Goal: Information Seeking & Learning: Learn about a topic

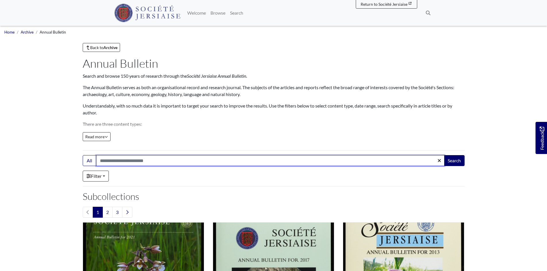
click at [182, 162] on input "Search:" at bounding box center [270, 160] width 348 height 11
type input "********"
click at [444, 155] on button "Search" at bounding box center [454, 160] width 21 height 11
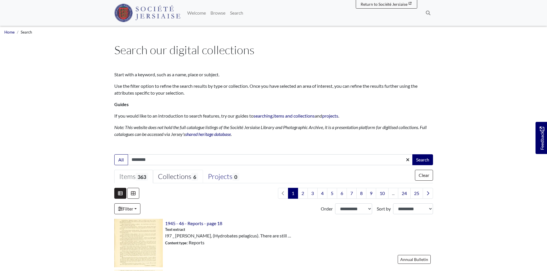
click at [181, 175] on div "Collections 6" at bounding box center [178, 176] width 40 height 9
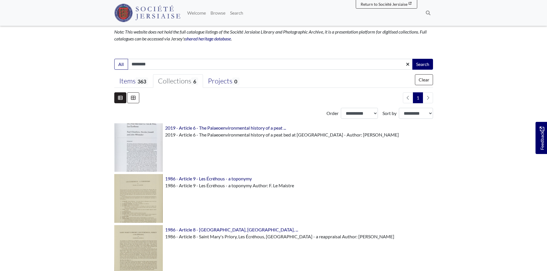
scroll to position [20, 0]
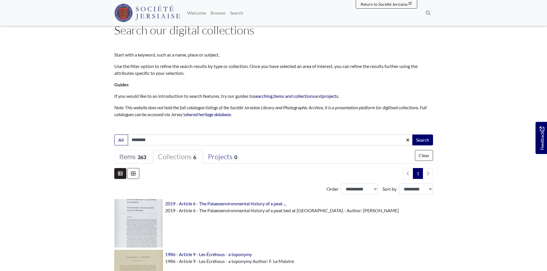
click at [140, 157] on span "363" at bounding box center [141, 157] width 13 height 8
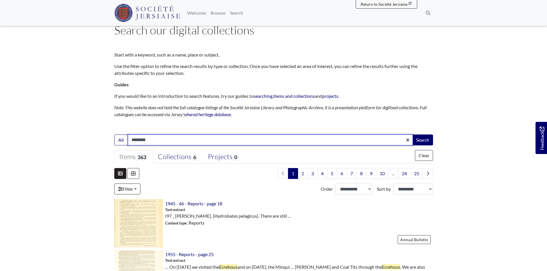
click at [163, 143] on input "********" at bounding box center [270, 140] width 285 height 11
type input "**********"
click at [412, 135] on button "Search" at bounding box center [422, 140] width 21 height 11
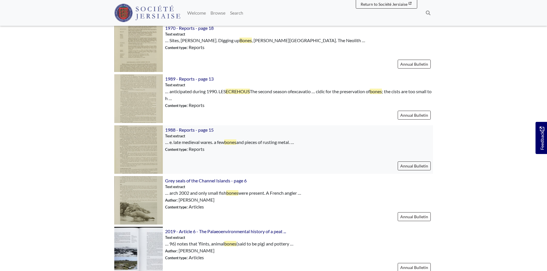
scroll to position [115, 0]
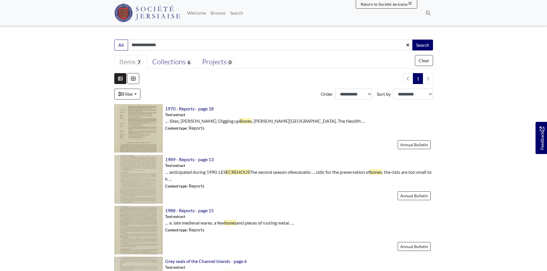
click at [192, 45] on input "**********" at bounding box center [270, 45] width 285 height 11
type input "**********"
click at [412, 40] on button "Search" at bounding box center [422, 45] width 21 height 11
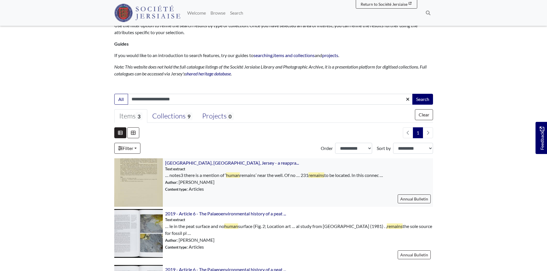
scroll to position [57, 0]
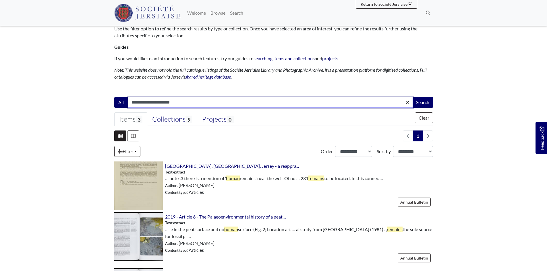
drag, startPoint x: 146, startPoint y: 102, endPoint x: 123, endPoint y: 102, distance: 22.4
click at [123, 102] on div "**********" at bounding box center [273, 102] width 319 height 11
type input "********"
click at [412, 97] on button "Search" at bounding box center [422, 102] width 21 height 11
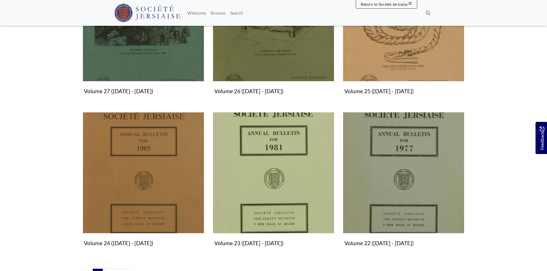
scroll to position [603, 0]
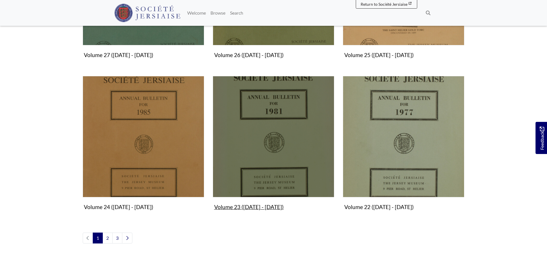
click at [277, 187] on img "Subcollection" at bounding box center [273, 136] width 121 height 121
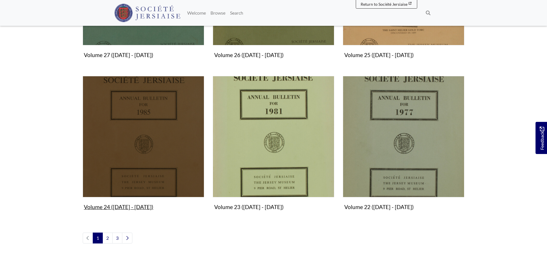
click at [142, 152] on img "Subcollection" at bounding box center [143, 136] width 121 height 121
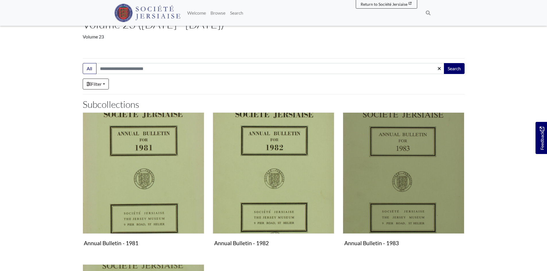
scroll to position [143, 0]
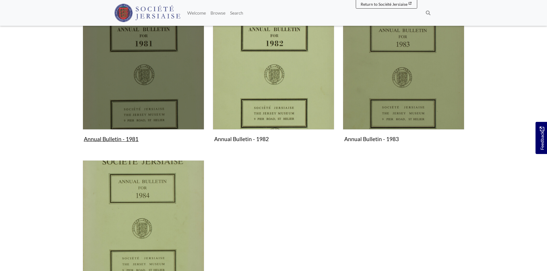
click at [151, 106] on img "Subcollection" at bounding box center [143, 68] width 121 height 121
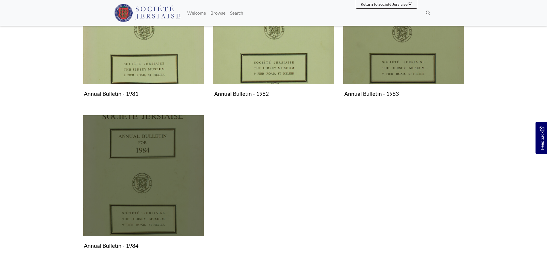
scroll to position [201, 0]
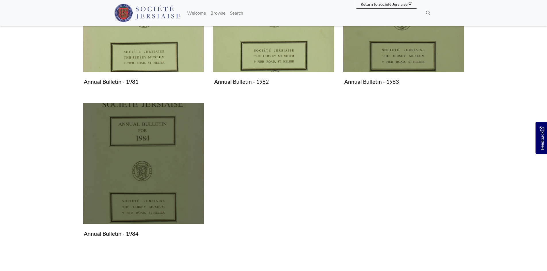
click at [107, 166] on img "Subcollection" at bounding box center [143, 163] width 121 height 121
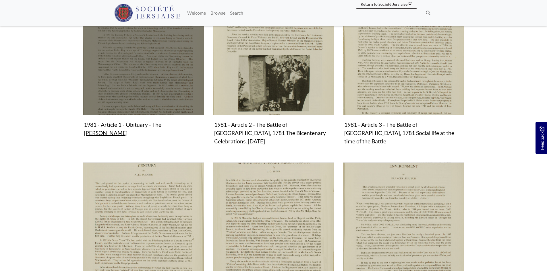
scroll to position [172, 0]
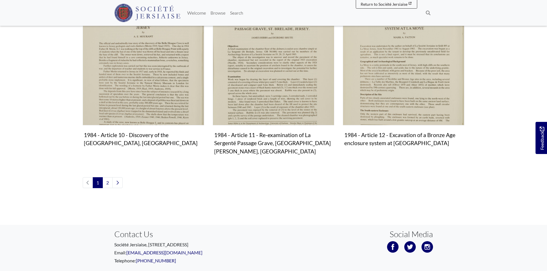
scroll to position [673, 0]
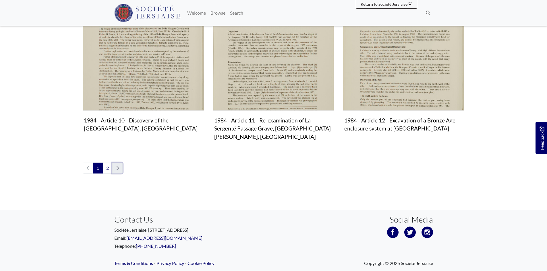
click at [118, 166] on icon "Next page" at bounding box center [117, 168] width 3 height 5
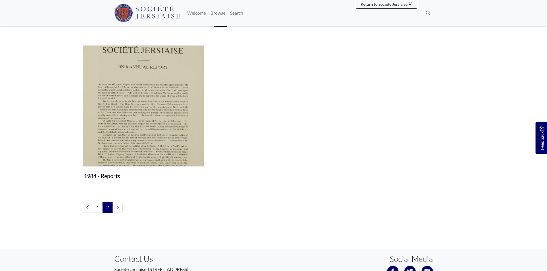
scroll to position [287, 0]
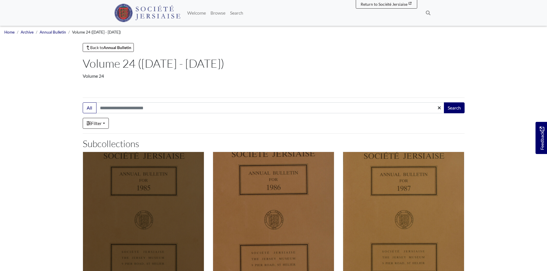
scroll to position [115, 0]
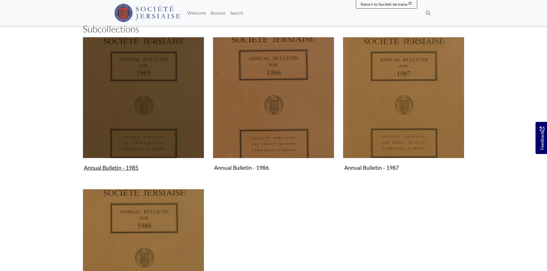
click at [158, 134] on img "Subcollection" at bounding box center [143, 97] width 121 height 121
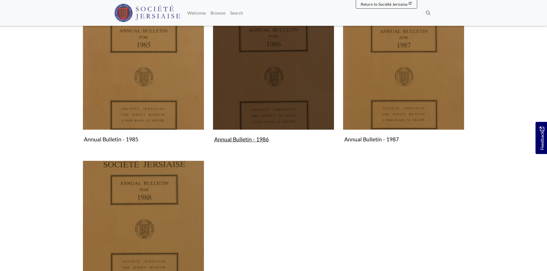
scroll to position [143, 0]
click at [289, 73] on img "Subcollection" at bounding box center [273, 68] width 121 height 121
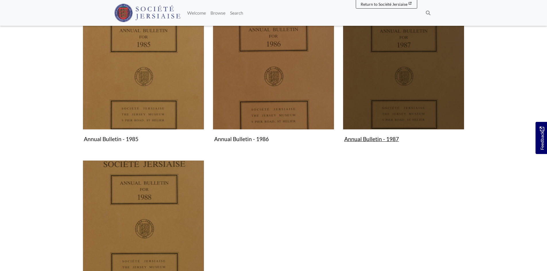
click at [387, 79] on img "Subcollection" at bounding box center [403, 68] width 121 height 121
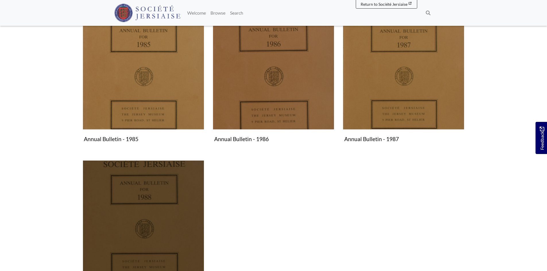
click at [181, 210] on img "Subcollection" at bounding box center [143, 220] width 121 height 121
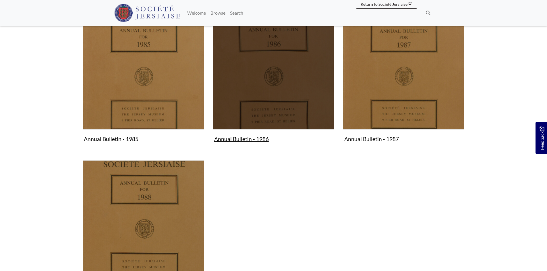
click at [297, 100] on img "Subcollection" at bounding box center [273, 68] width 121 height 121
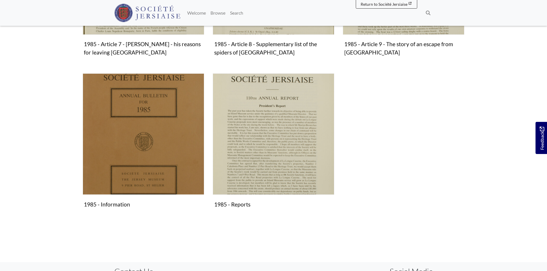
scroll to position [574, 0]
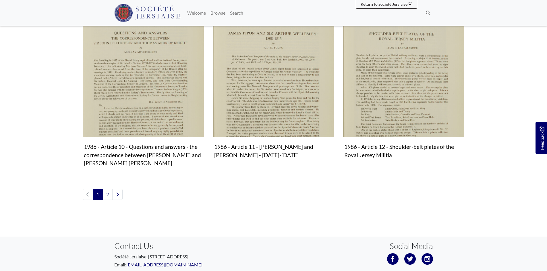
scroll to position [660, 0]
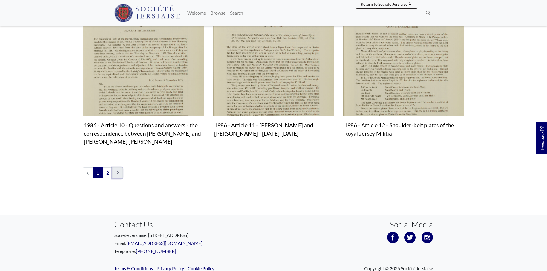
click at [119, 168] on link "Next page" at bounding box center [117, 173] width 10 height 11
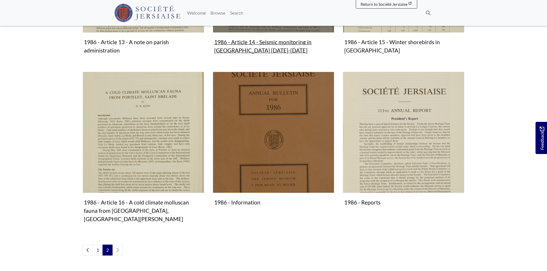
scroll to position [258, 0]
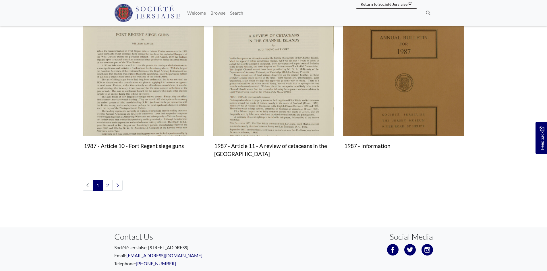
scroll to position [660, 0]
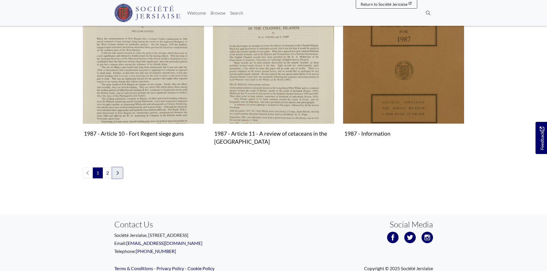
click at [119, 168] on link "Next page" at bounding box center [117, 173] width 10 height 11
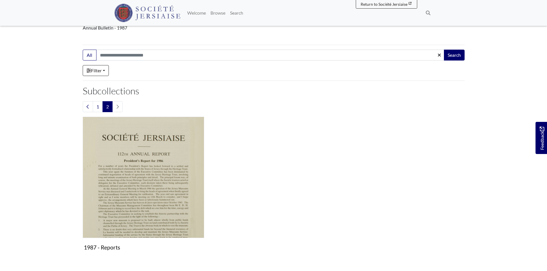
scroll to position [143, 0]
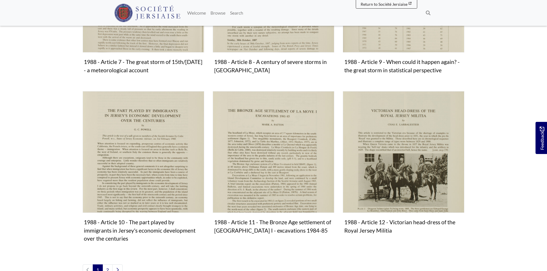
scroll to position [603, 0]
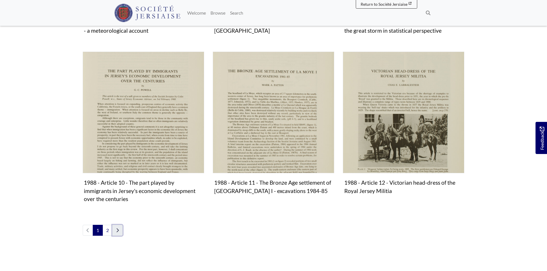
click at [117, 225] on link "Next page" at bounding box center [117, 230] width 10 height 11
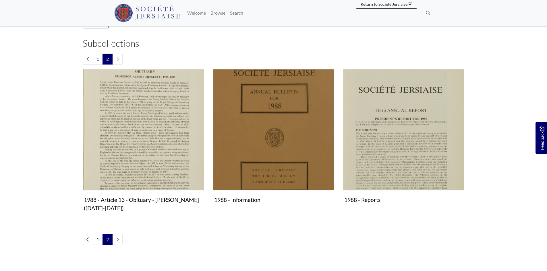
scroll to position [184, 0]
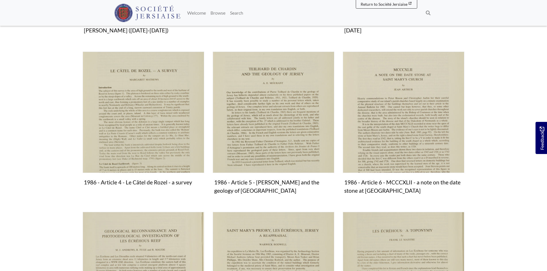
scroll to position [402, 0]
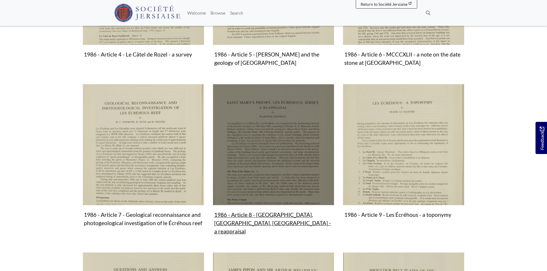
click at [298, 170] on img "Subcollection" at bounding box center [273, 144] width 121 height 121
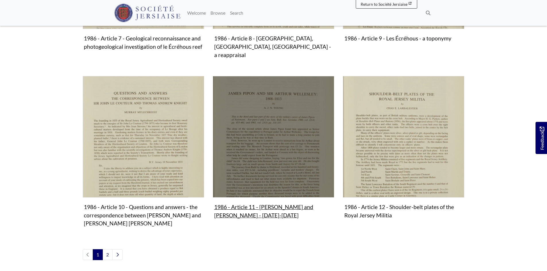
scroll to position [603, 0]
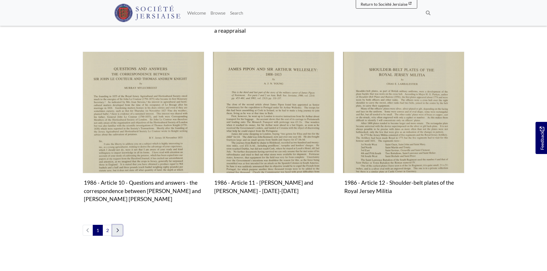
click at [119, 228] on icon "Next page" at bounding box center [117, 230] width 3 height 5
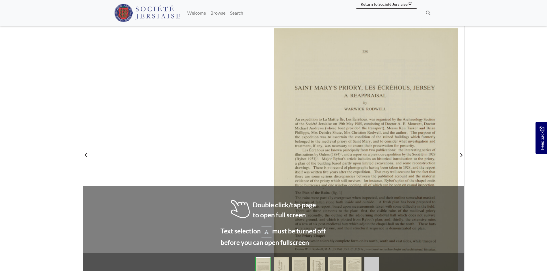
scroll to position [115, 0]
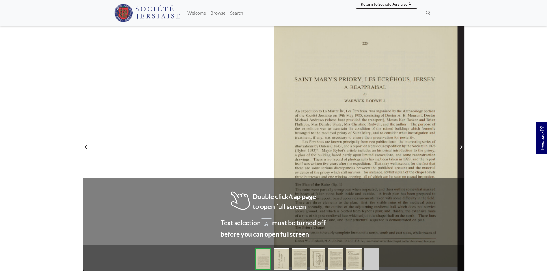
click at [463, 143] on span "Next Page" at bounding box center [461, 146] width 6 height 7
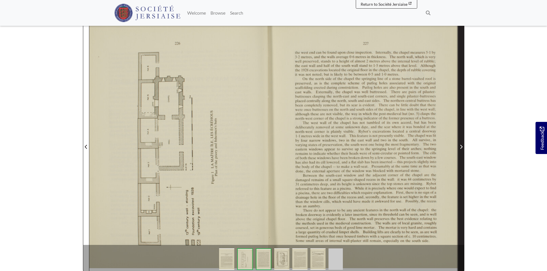
click at [463, 143] on span "Next Page" at bounding box center [461, 146] width 6 height 7
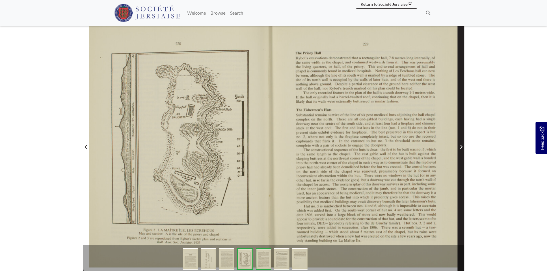
click at [463, 143] on span "Next Page" at bounding box center [461, 146] width 6 height 7
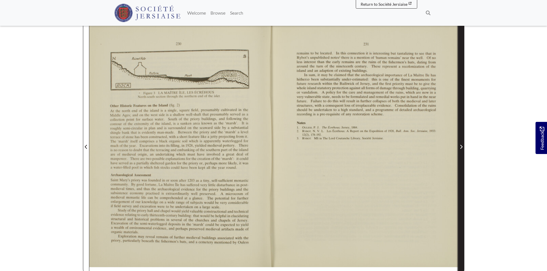
click at [463, 143] on span "Next Page" at bounding box center [461, 146] width 6 height 7
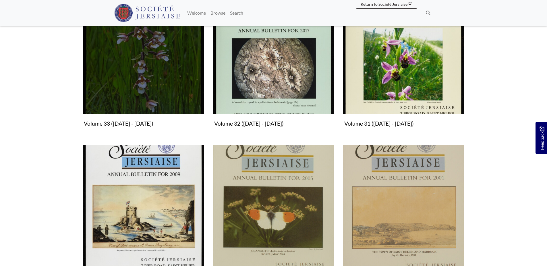
scroll to position [29, 0]
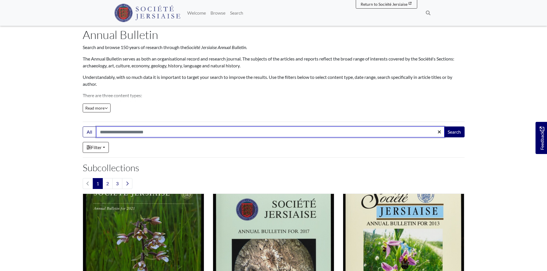
click at [137, 132] on input "Search:" at bounding box center [270, 132] width 348 height 11
click at [444, 127] on button "Search" at bounding box center [454, 132] width 21 height 11
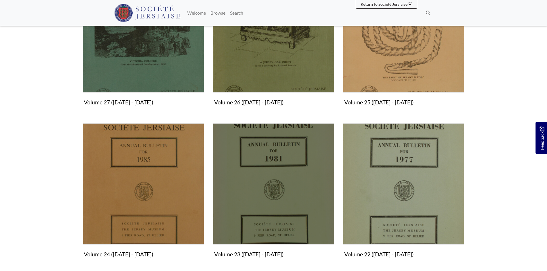
scroll to position [545, 0]
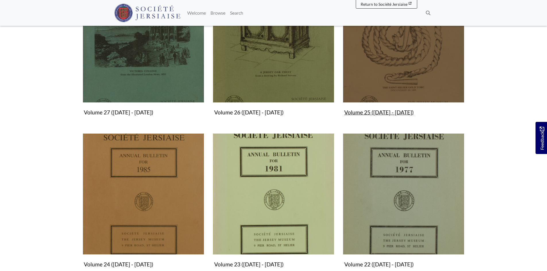
click at [398, 77] on img "Subcollection" at bounding box center [403, 41] width 121 height 121
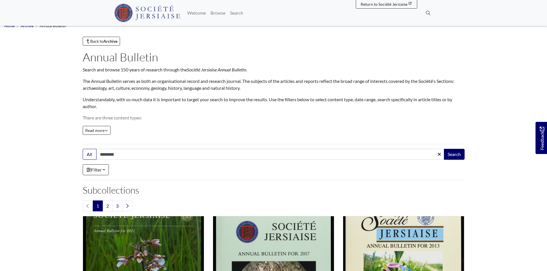
scroll to position [0, 0]
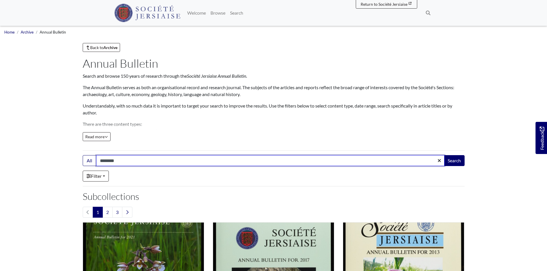
click at [143, 162] on input "********" at bounding box center [270, 160] width 348 height 11
click at [444, 155] on button "Search" at bounding box center [454, 160] width 21 height 11
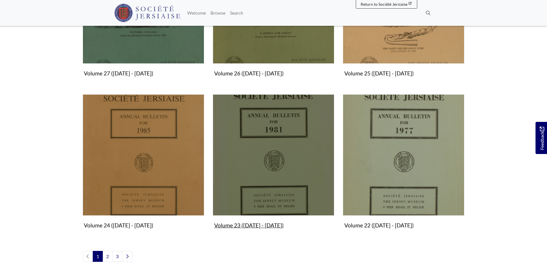
scroll to position [574, 0]
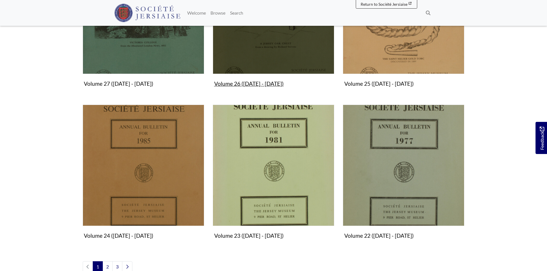
click at [293, 60] on img "Subcollection" at bounding box center [273, 13] width 121 height 121
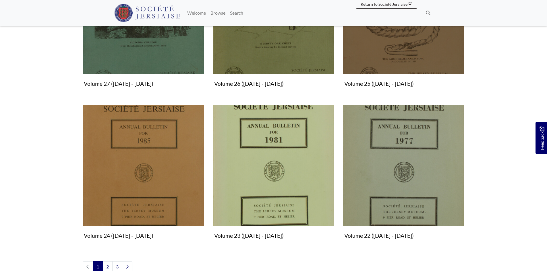
click at [405, 56] on img "Subcollection" at bounding box center [403, 13] width 121 height 121
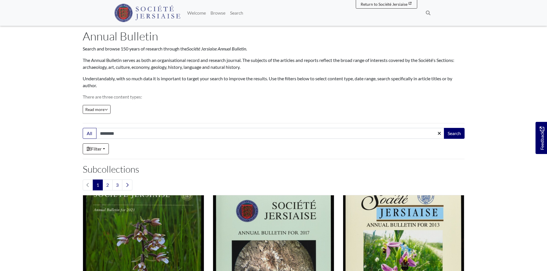
scroll to position [0, 0]
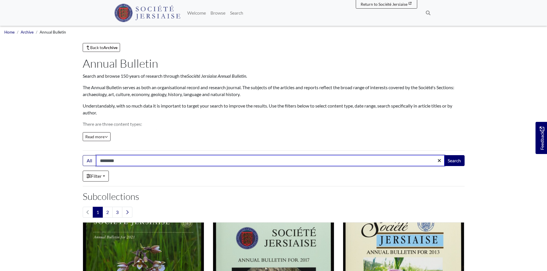
drag, startPoint x: 137, startPoint y: 162, endPoint x: 63, endPoint y: 161, distance: 74.3
click at [444, 155] on button "Search" at bounding box center [454, 160] width 21 height 11
drag, startPoint x: 150, startPoint y: 163, endPoint x: 82, endPoint y: 159, distance: 67.5
click at [83, 159] on div "**********" at bounding box center [274, 160] width 382 height 11
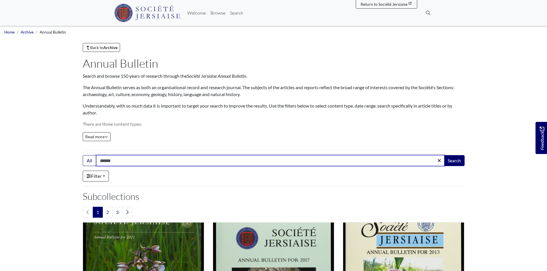
type input "******"
click at [444, 155] on button "Search" at bounding box center [454, 160] width 21 height 11
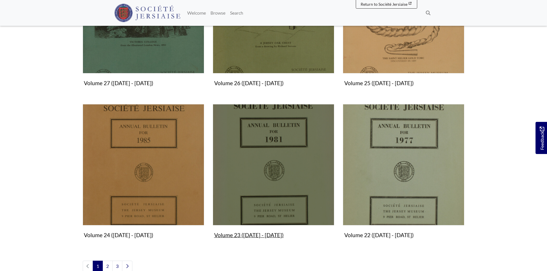
scroll to position [574, 0]
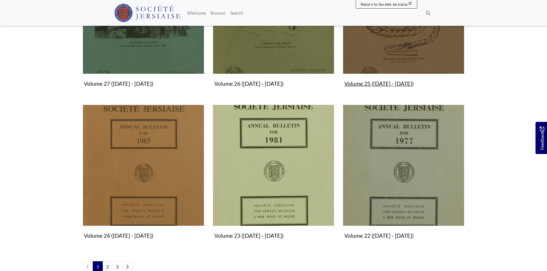
click at [411, 45] on img "Subcollection" at bounding box center [403, 13] width 121 height 121
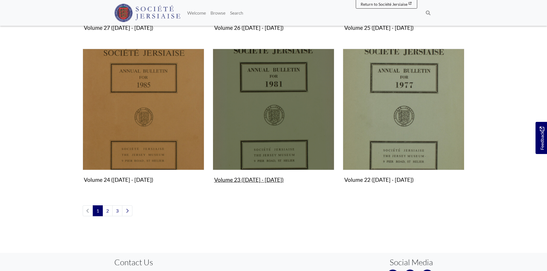
scroll to position [631, 0]
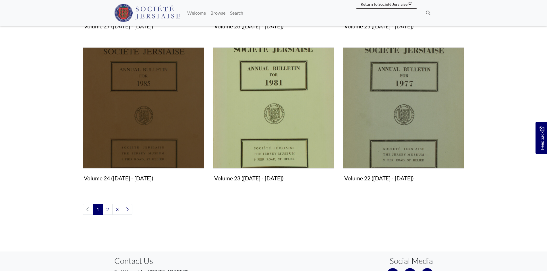
click at [180, 113] on img "Subcollection" at bounding box center [143, 107] width 121 height 121
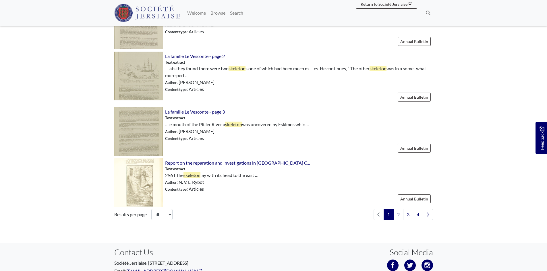
scroll to position [804, 0]
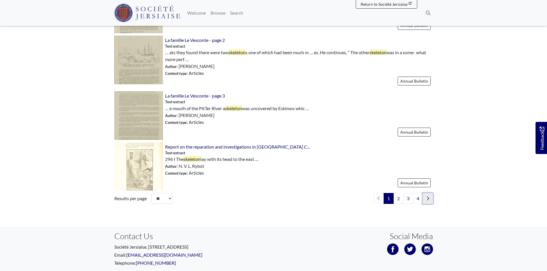
click at [430, 199] on link "Next page" at bounding box center [427, 198] width 10 height 11
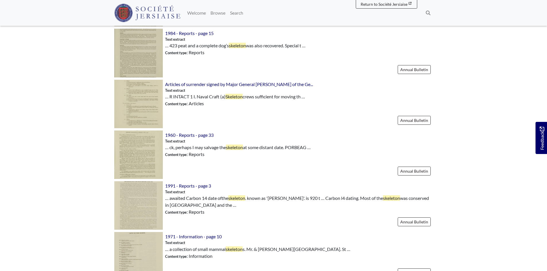
scroll to position [603, 0]
click at [187, 188] on span "1991 - Reports - page 3" at bounding box center [188, 185] width 46 height 5
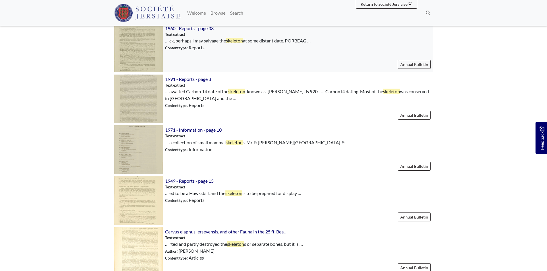
scroll to position [631, 0]
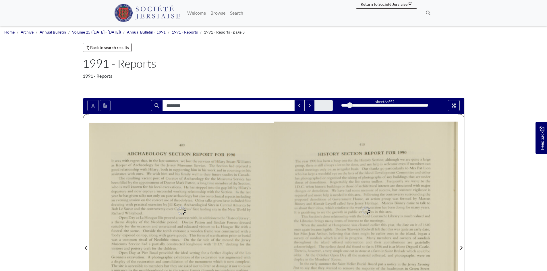
type input "********"
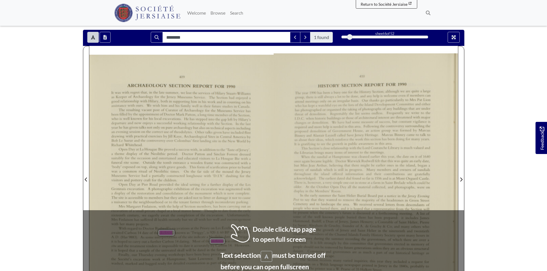
scroll to position [115, 0]
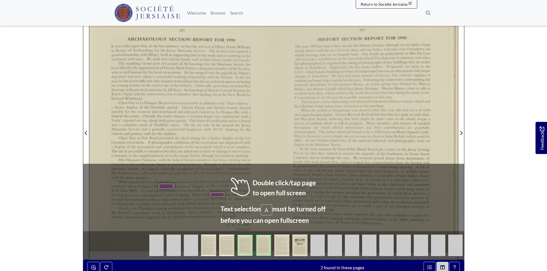
click at [207, 132] on div "Open Day at La Hougue Bie proved a success with. in addition to the ‘Taste ofjc…" at bounding box center [180, 118] width 139 height 34
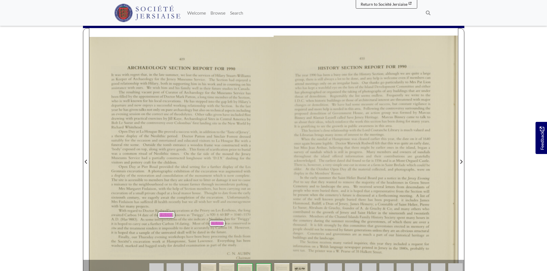
scroll to position [57, 0]
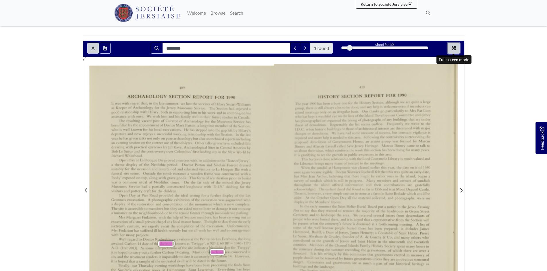
click at [453, 46] on icon "Full screen mode" at bounding box center [453, 48] width 4 height 4
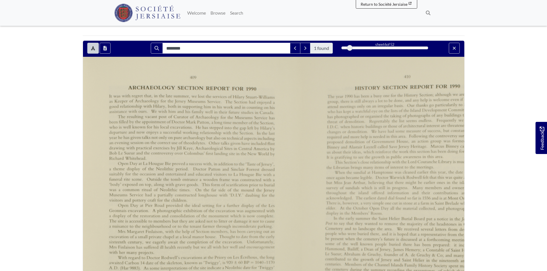
scroll to position [0, 0]
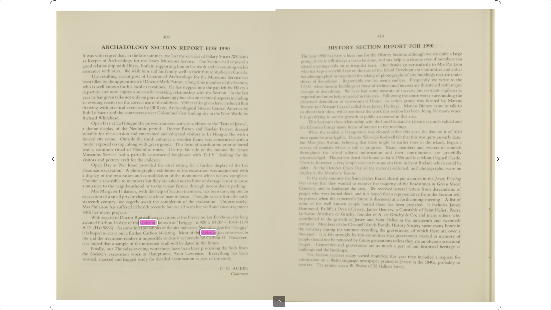
click at [347, 59] on div "The year I990 has been a busy one for the History Section; although we are quit…" at bounding box center [381, 85] width 162 height 67
click at [276, 12] on div "410 HISTORY SECTION REPORT FOR 1990 The year I990 has been a busy one for the H…" at bounding box center [385, 159] width 219 height 301
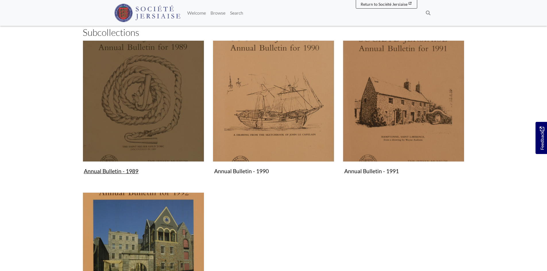
scroll to position [115, 0]
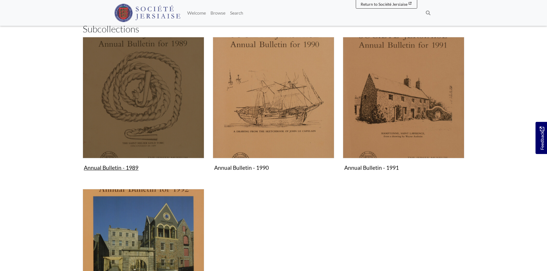
click at [150, 123] on img "Subcollection" at bounding box center [143, 97] width 121 height 121
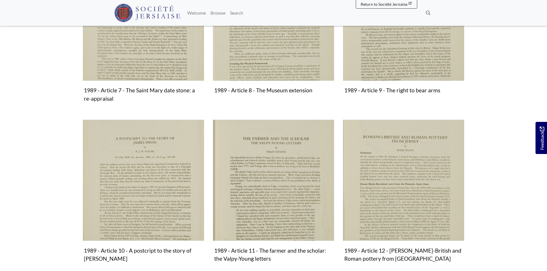
scroll to position [603, 0]
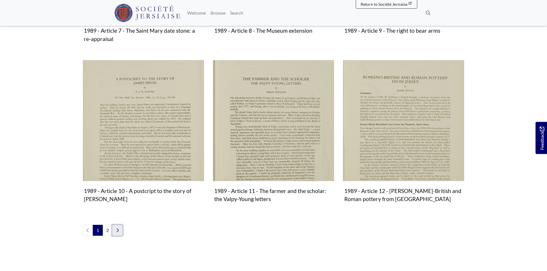
click at [118, 228] on icon "Next page" at bounding box center [118, 230] width 2 height 4
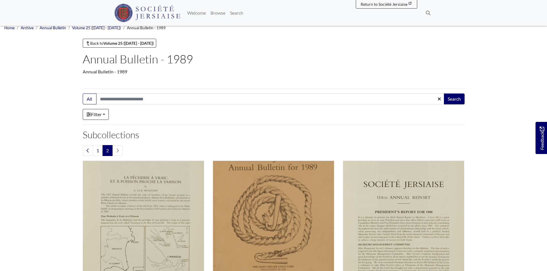
scroll to position [143, 0]
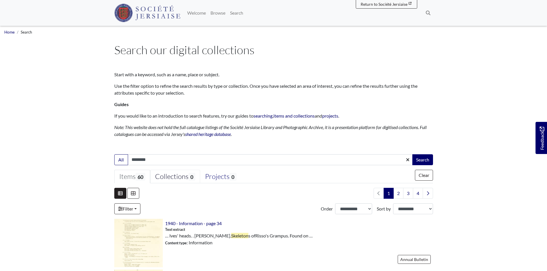
click at [176, 179] on div "Collections 0" at bounding box center [175, 176] width 40 height 9
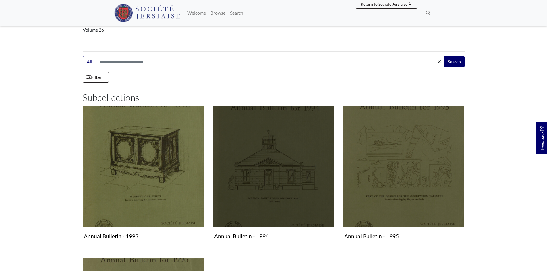
scroll to position [143, 0]
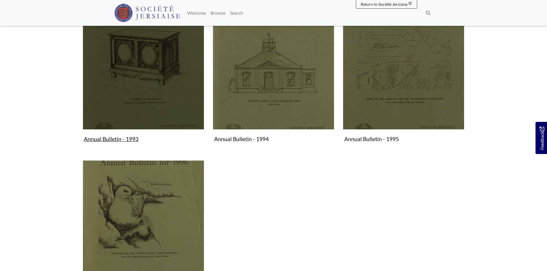
click at [137, 83] on img "Subcollection" at bounding box center [143, 68] width 121 height 121
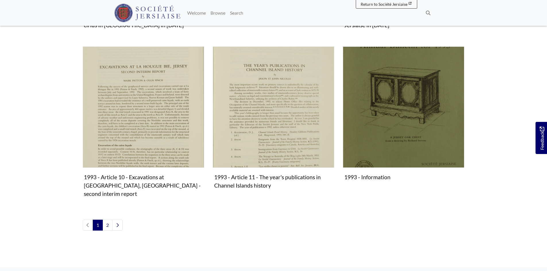
scroll to position [660, 0]
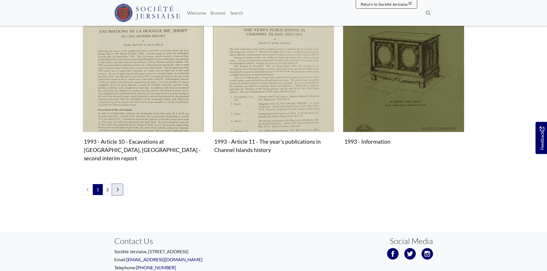
click at [119, 187] on icon "Next page" at bounding box center [117, 189] width 3 height 5
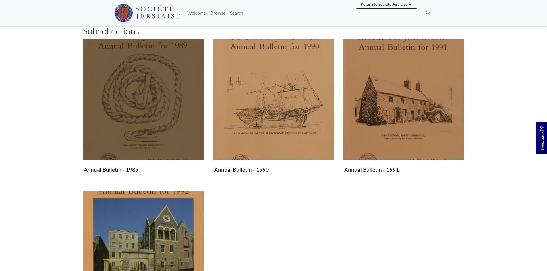
scroll to position [115, 0]
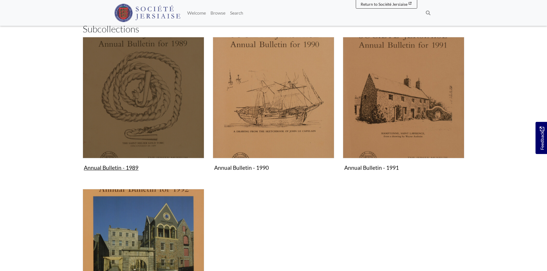
click at [172, 113] on img "Subcollection" at bounding box center [143, 97] width 121 height 121
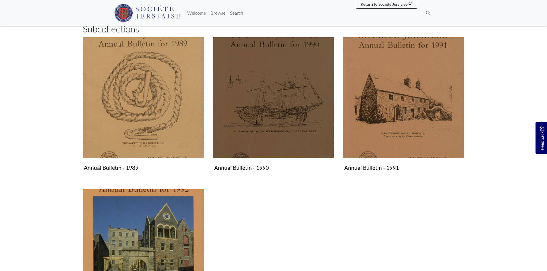
click at [263, 108] on img "Subcollection" at bounding box center [273, 97] width 121 height 121
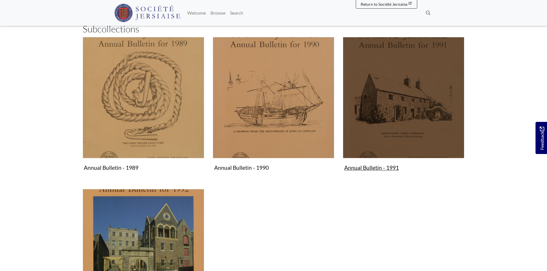
click at [366, 119] on img "Subcollection" at bounding box center [403, 97] width 121 height 121
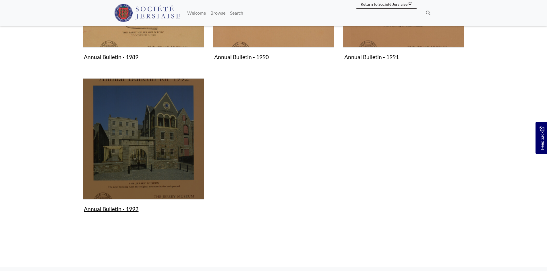
scroll to position [230, 0]
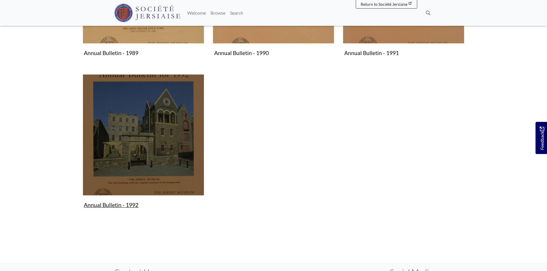
click at [139, 133] on img "Subcollection" at bounding box center [143, 134] width 121 height 121
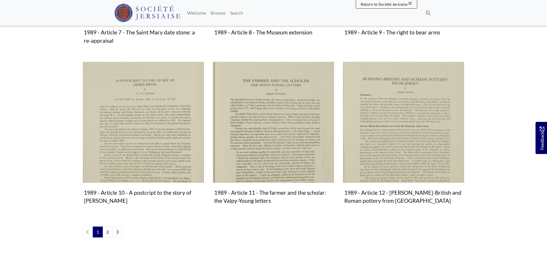
scroll to position [603, 0]
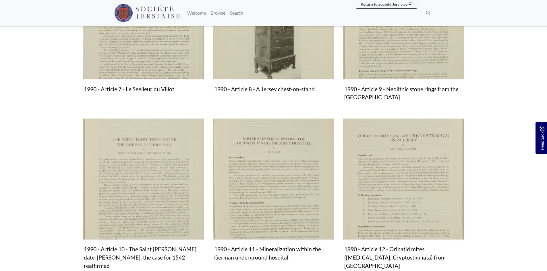
scroll to position [631, 0]
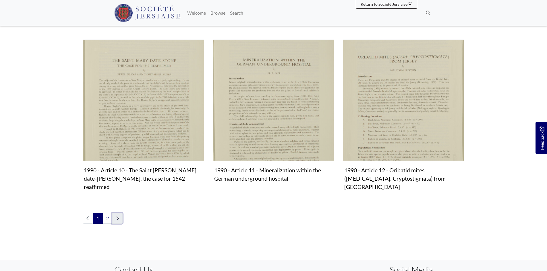
click at [121, 213] on link "Next page" at bounding box center [117, 218] width 10 height 11
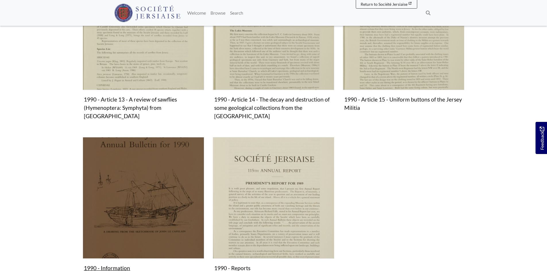
scroll to position [258, 0]
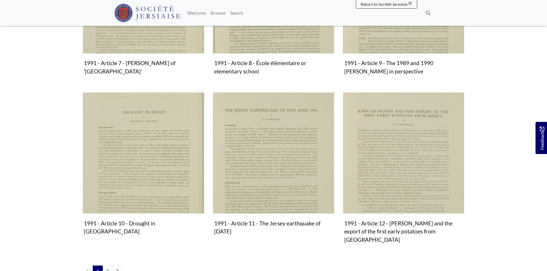
scroll to position [573, 0]
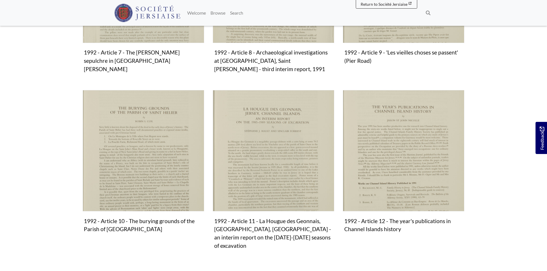
scroll to position [574, 0]
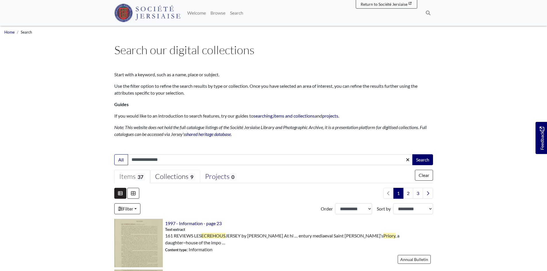
click at [170, 177] on div "Collections 9" at bounding box center [175, 176] width 40 height 9
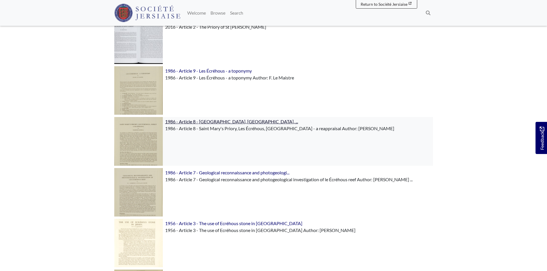
scroll to position [344, 0]
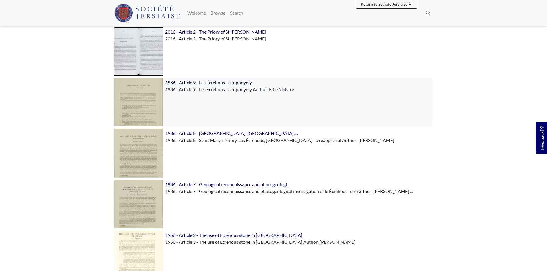
click at [245, 82] on span "1986 - Article 9 - Les Écréhous - a toponymy" at bounding box center [208, 82] width 87 height 5
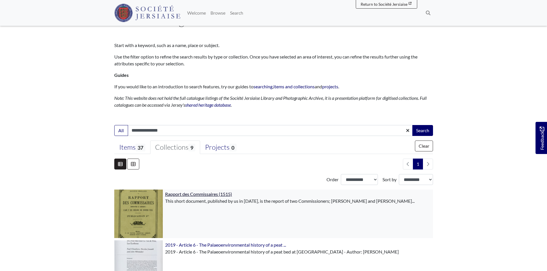
scroll to position [29, 0]
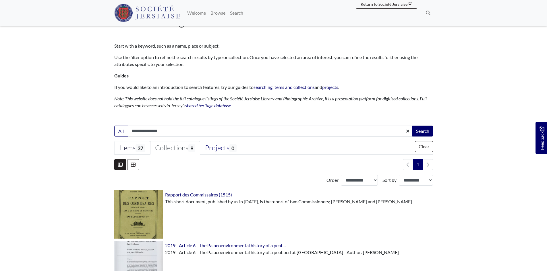
click at [140, 145] on span "37" at bounding box center [140, 148] width 10 height 8
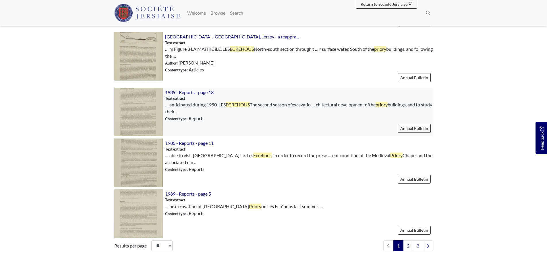
scroll to position [775, 0]
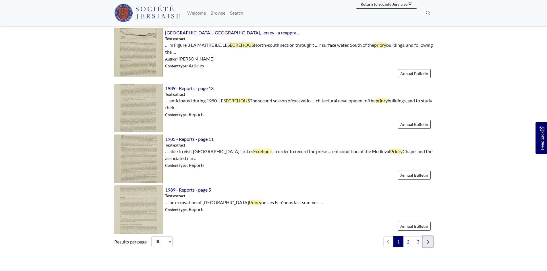
click at [430, 242] on link "Next page" at bounding box center [427, 241] width 10 height 11
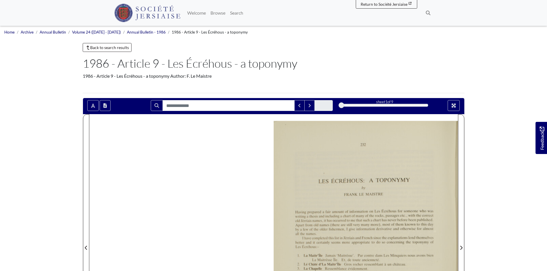
drag, startPoint x: 302, startPoint y: 65, endPoint x: 249, endPoint y: 67, distance: 53.7
click at [249, 67] on h1 "1986 - Article 9 - Les Écréhous - a toponymy" at bounding box center [274, 64] width 382 height 14
copy h1 "toponymy"
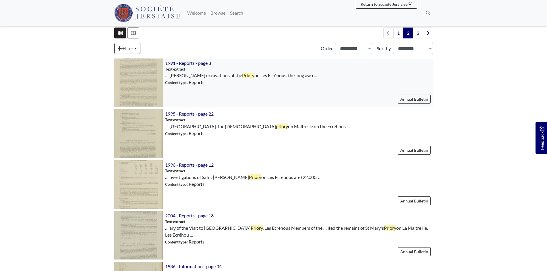
scroll to position [172, 0]
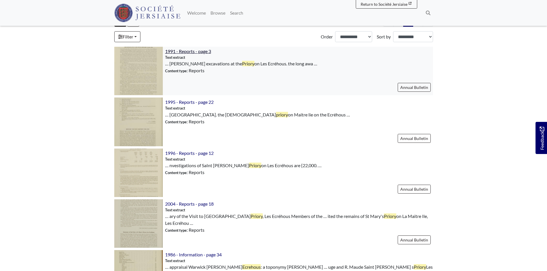
click at [191, 51] on span "1991 - Reports - page 3" at bounding box center [188, 51] width 46 height 5
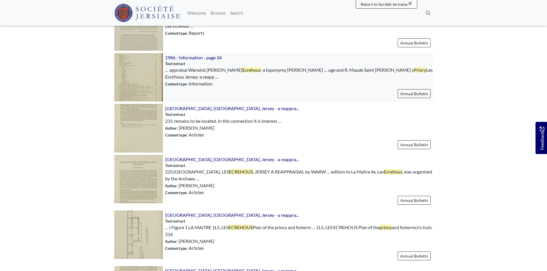
scroll to position [373, 0]
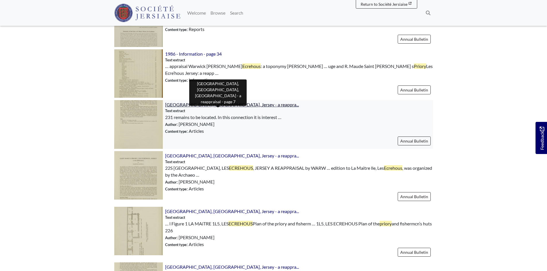
click at [231, 104] on span "Saint Mary's Priory, Les Écréhous, Jersey - a reappra..." at bounding box center [232, 104] width 134 height 5
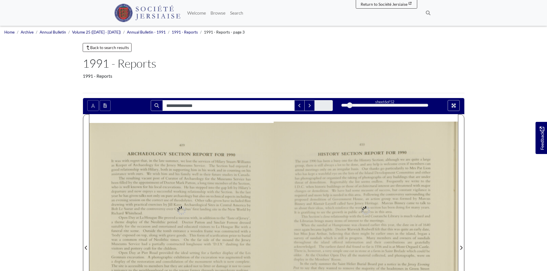
type input "**********"
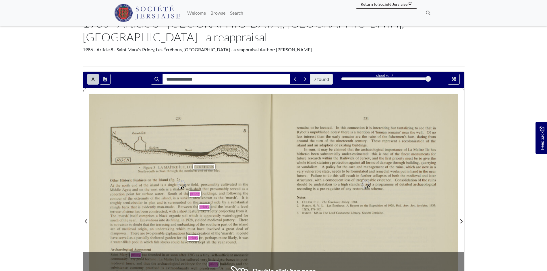
scroll to position [86, 0]
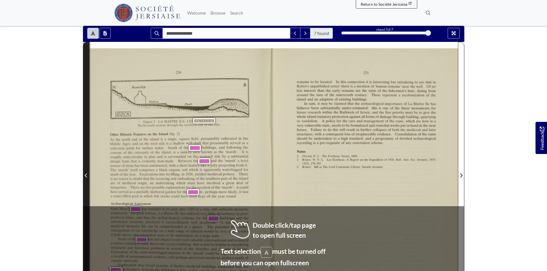
click at [85, 157] on span "Previous Page" at bounding box center [86, 172] width 6 height 260
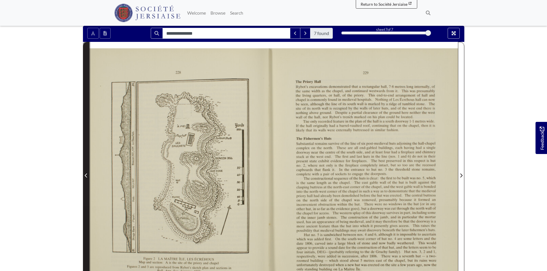
click at [85, 157] on span "Previous Page" at bounding box center [86, 172] width 6 height 260
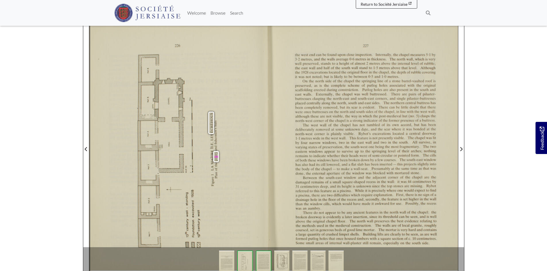
scroll to position [143, 0]
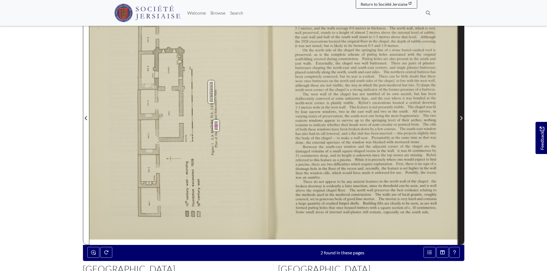
click at [458, 98] on span "Next Page" at bounding box center [461, 115] width 6 height 260
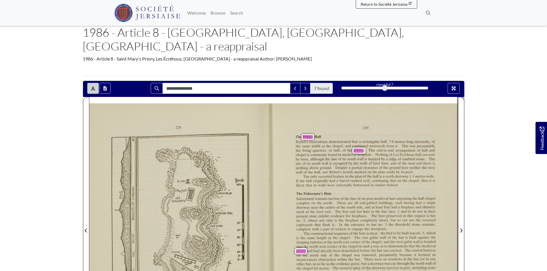
scroll to position [29, 0]
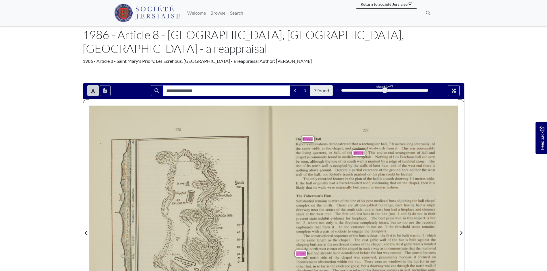
drag, startPoint x: 256, startPoint y: 77, endPoint x: 137, endPoint y: 84, distance: 118.4
click at [137, 84] on div "**********" at bounding box center [273, 91] width 381 height 16
type input "********"
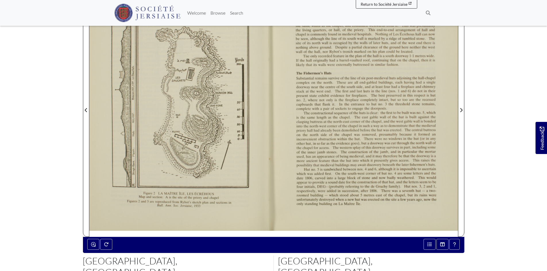
scroll to position [143, 0]
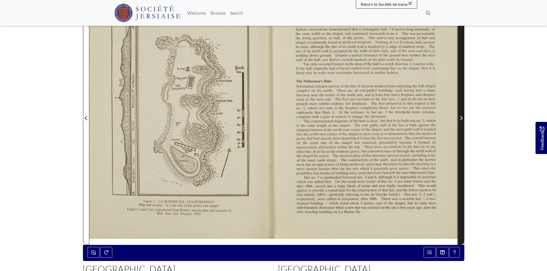
click at [462, 115] on span "Next Page" at bounding box center [461, 118] width 6 height 7
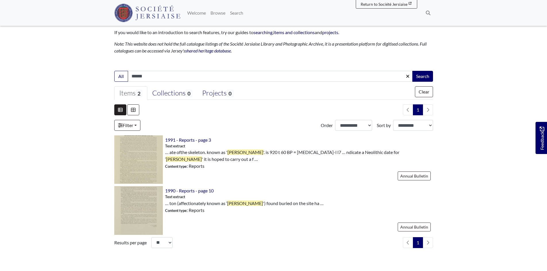
scroll to position [86, 0]
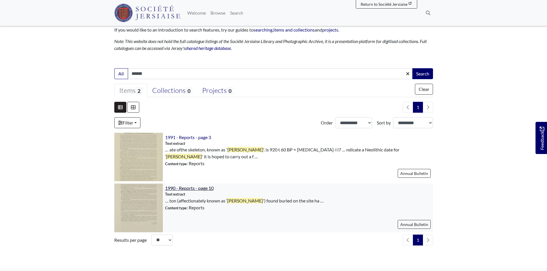
click at [197, 187] on span "1990 - Reports - page 10" at bounding box center [189, 187] width 49 height 5
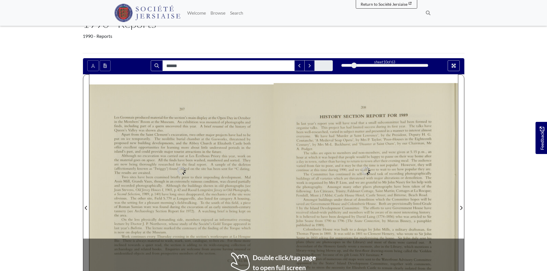
scroll to position [57, 0]
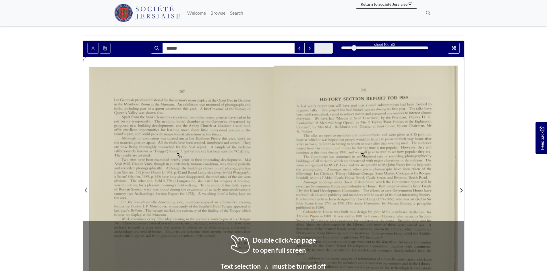
type input "******"
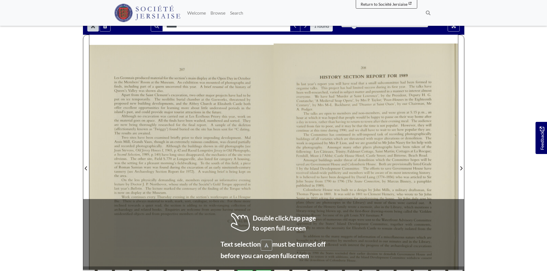
scroll to position [115, 0]
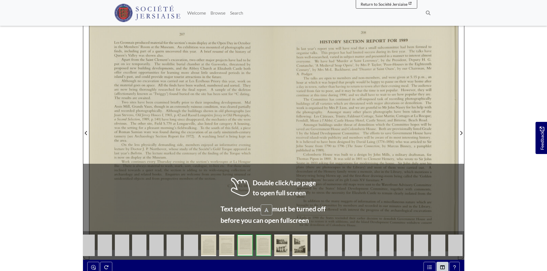
click at [415, 122] on div at bounding box center [365, 129] width 184 height 261
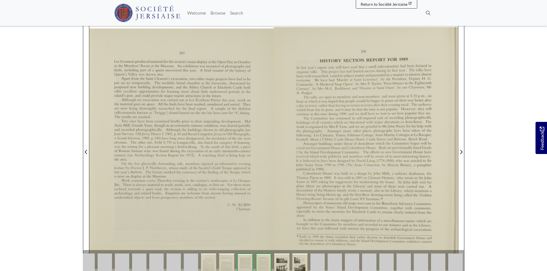
scroll to position [86, 0]
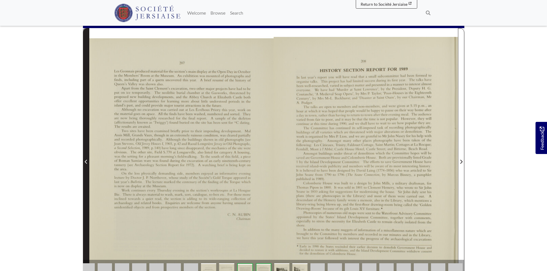
click at [86, 158] on span "Previous Page" at bounding box center [86, 158] width 6 height 260
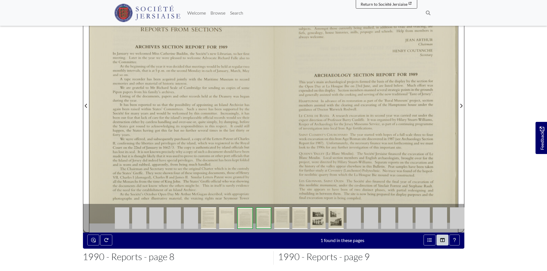
scroll to position [143, 0]
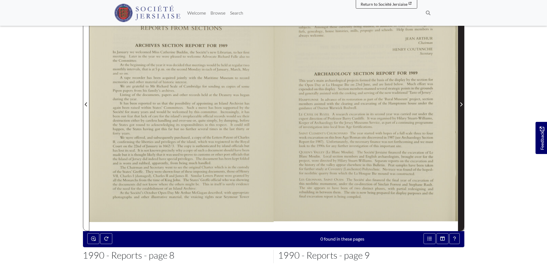
click at [461, 94] on span "Next Page" at bounding box center [461, 101] width 6 height 260
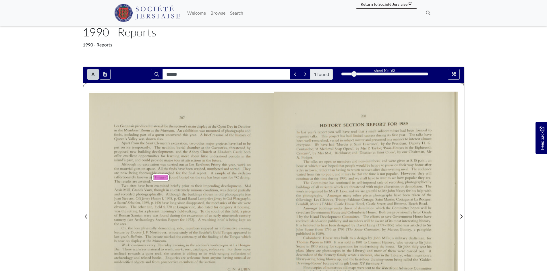
scroll to position [29, 0]
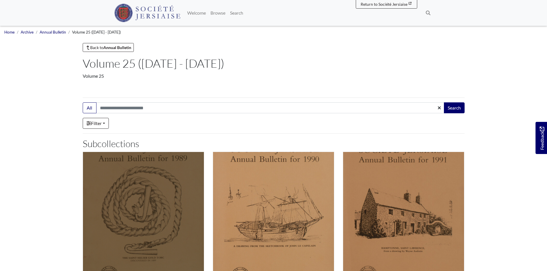
click at [124, 224] on img "Subcollection" at bounding box center [143, 212] width 121 height 121
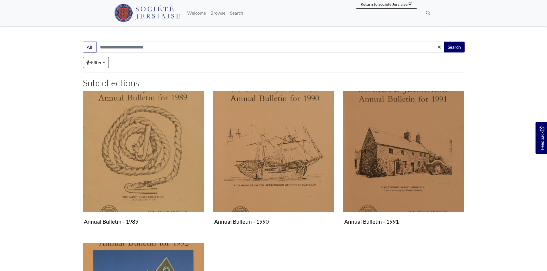
scroll to position [143, 0]
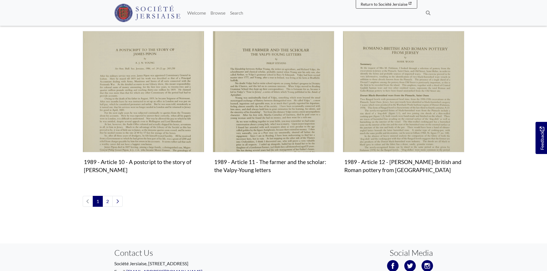
scroll to position [660, 0]
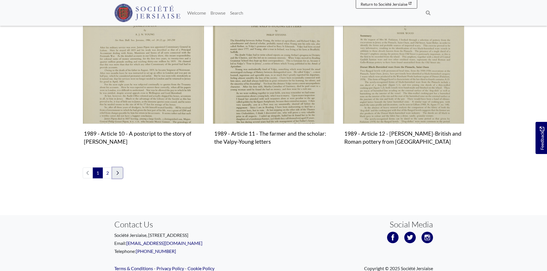
click at [118, 171] on icon "Next page" at bounding box center [118, 173] width 2 height 4
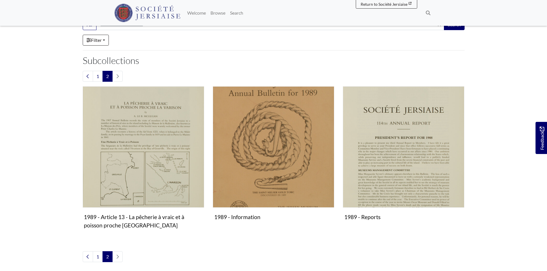
scroll to position [172, 0]
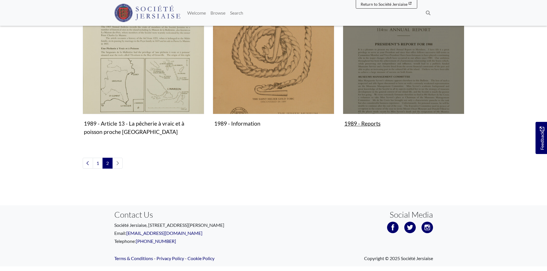
click at [424, 58] on img "Subcollection" at bounding box center [403, 53] width 121 height 121
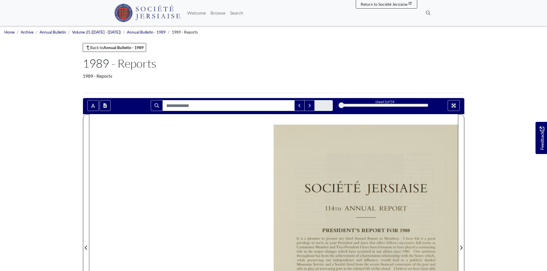
scroll to position [86, 0]
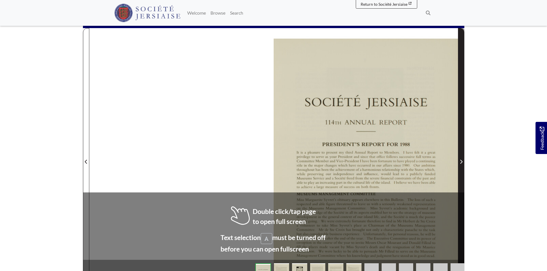
click at [459, 129] on span "Next Page" at bounding box center [461, 158] width 6 height 260
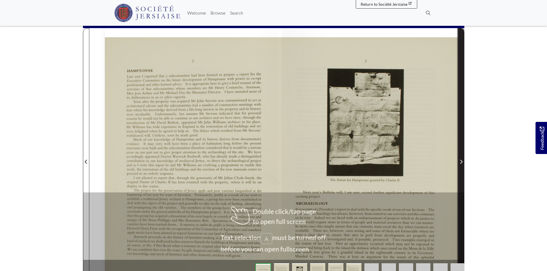
click at [460, 129] on span "Next Page" at bounding box center [461, 158] width 6 height 260
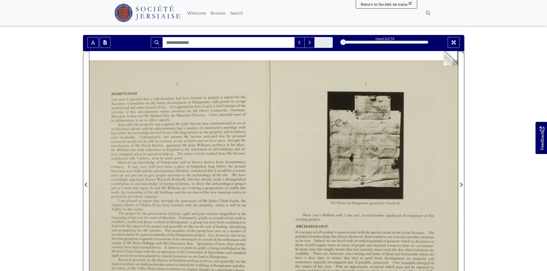
scroll to position [57, 0]
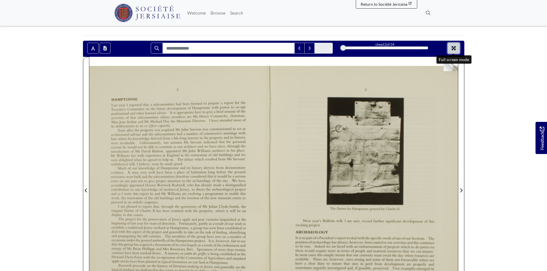
click at [450, 48] on button "Full screen mode" at bounding box center [453, 48] width 12 height 11
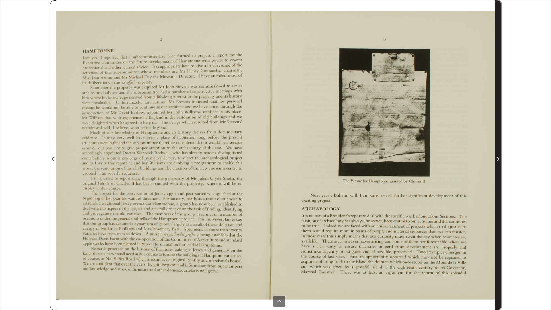
click at [498, 150] on span "Next Page" at bounding box center [498, 155] width 6 height 309
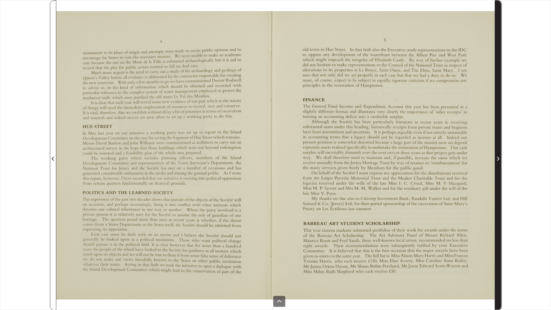
click at [498, 150] on span "Next Page" at bounding box center [498, 155] width 6 height 309
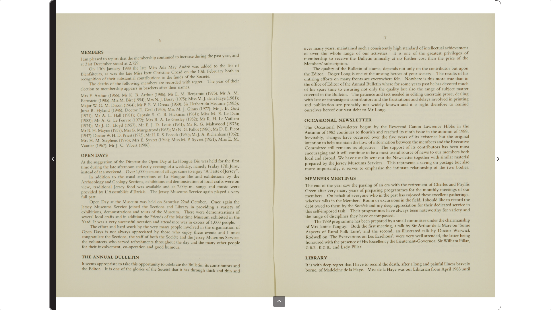
click at [54, 158] on icon "Previous Page" at bounding box center [53, 158] width 3 height 5
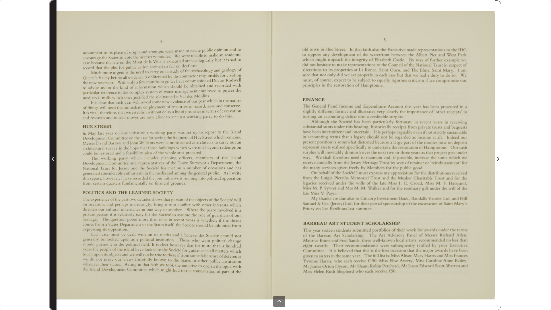
click at [54, 158] on icon "Previous Page" at bounding box center [53, 158] width 3 height 5
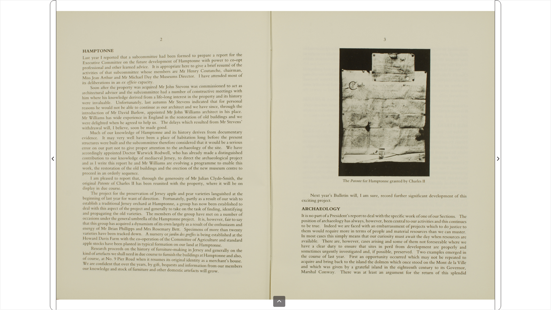
click at [501, 162] on div "sheet 3 of 54 3 *" at bounding box center [275, 155] width 551 height 310
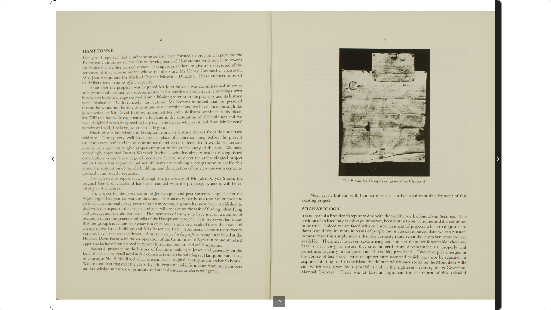
click at [498, 157] on icon "Next Page" at bounding box center [497, 158] width 3 height 5
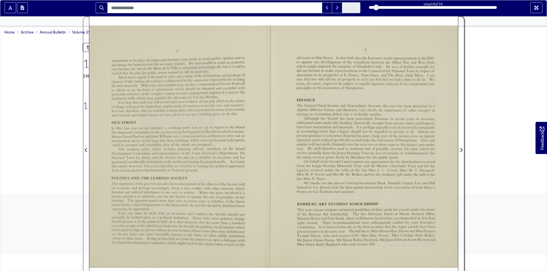
scroll to position [242, 0]
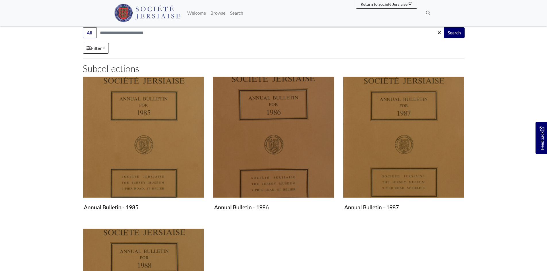
scroll to position [201, 0]
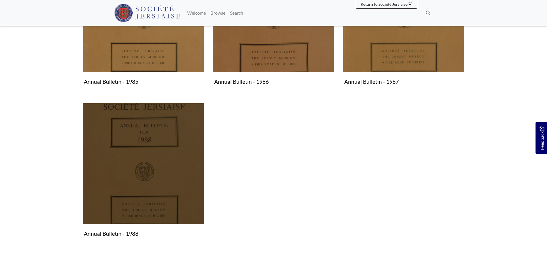
click at [168, 166] on img "Subcollection" at bounding box center [143, 163] width 121 height 121
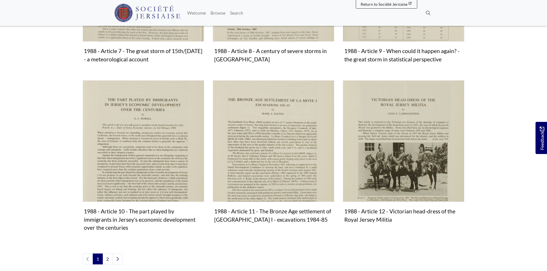
scroll to position [603, 0]
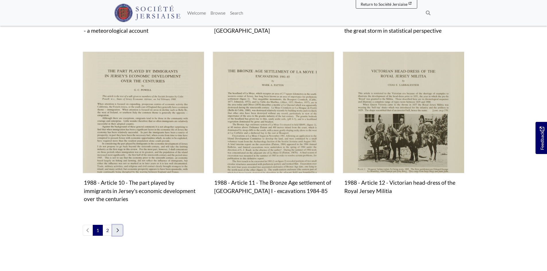
click at [120, 225] on link "Next page" at bounding box center [117, 230] width 10 height 11
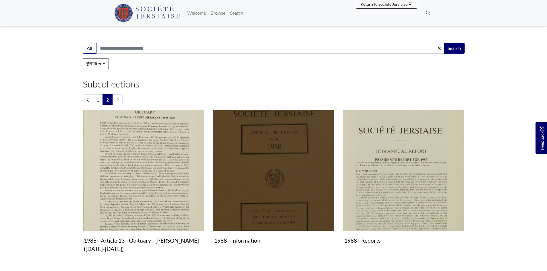
scroll to position [143, 0]
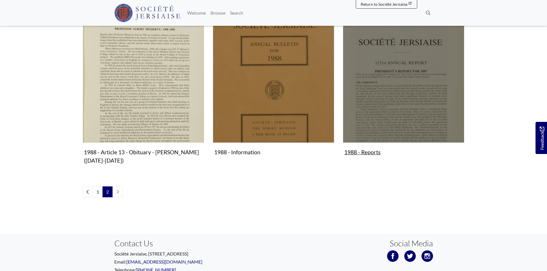
click at [421, 78] on img "Subcollection" at bounding box center [403, 82] width 121 height 121
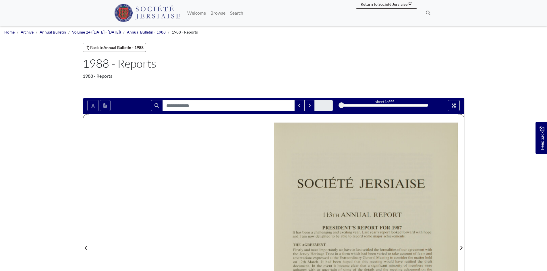
scroll to position [143, 0]
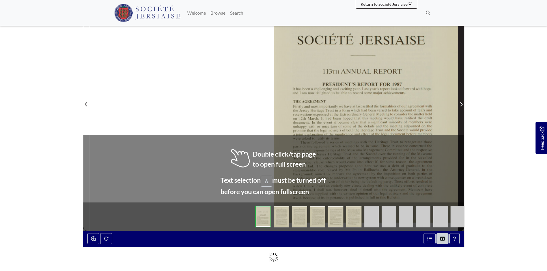
click at [460, 79] on span "Next Page" at bounding box center [461, 101] width 6 height 260
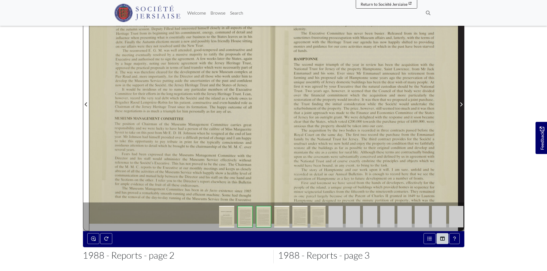
click at [460, 79] on span "Next Page" at bounding box center [461, 101] width 6 height 260
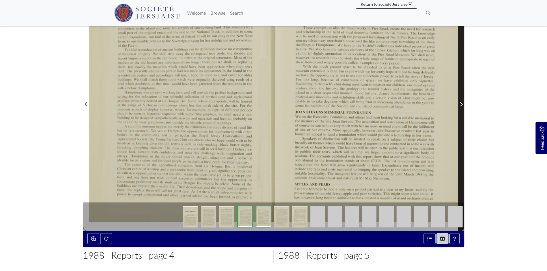
click at [460, 79] on span "Next Page" at bounding box center [461, 101] width 6 height 260
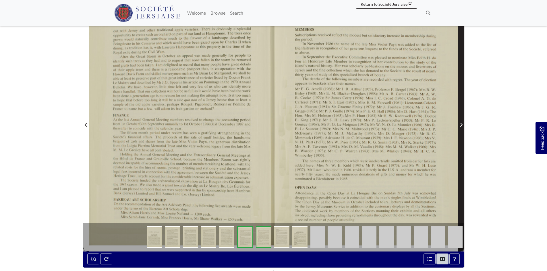
scroll to position [115, 0]
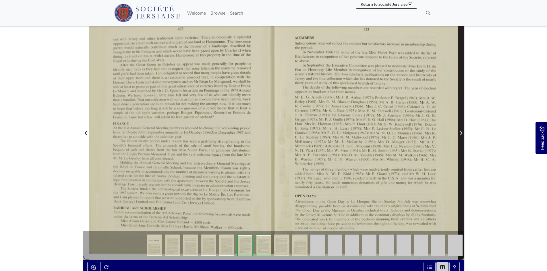
click at [460, 79] on span "Next Page" at bounding box center [461, 130] width 6 height 260
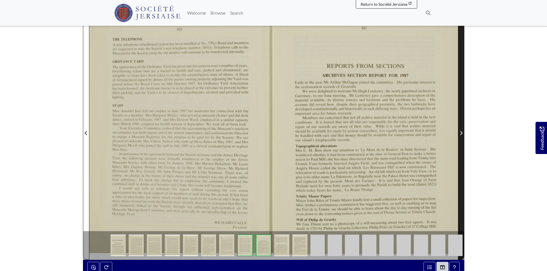
click at [460, 79] on span "Next Page" at bounding box center [461, 130] width 6 height 260
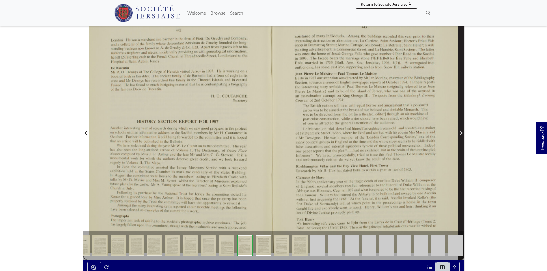
click at [460, 79] on span "Next Page" at bounding box center [461, 130] width 6 height 260
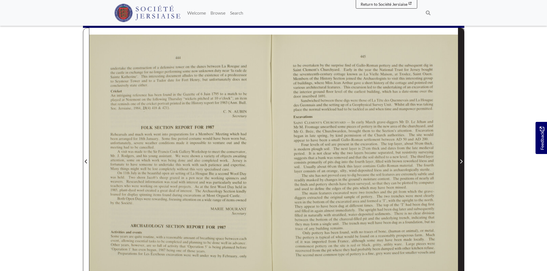
scroll to position [86, 0]
click at [460, 79] on span "Next Page" at bounding box center [461, 158] width 6 height 260
